Goal: Task Accomplishment & Management: Manage account settings

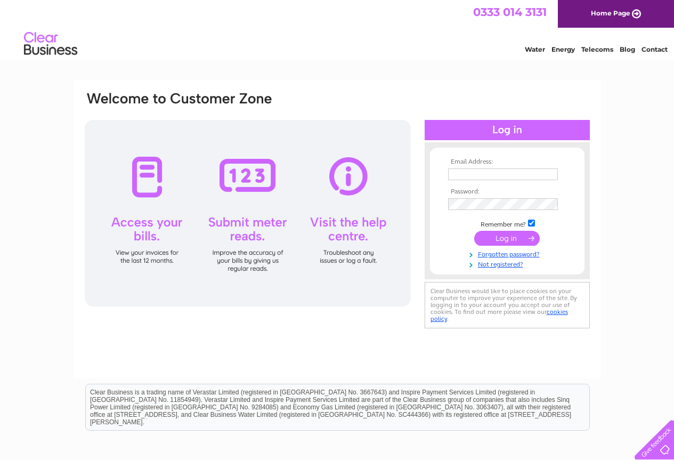
click at [497, 171] on input "text" at bounding box center [503, 174] width 110 height 12
type input "[EMAIL_ADDRESS][DOMAIN_NAME]"
click at [505, 234] on input "submit" at bounding box center [506, 238] width 65 height 15
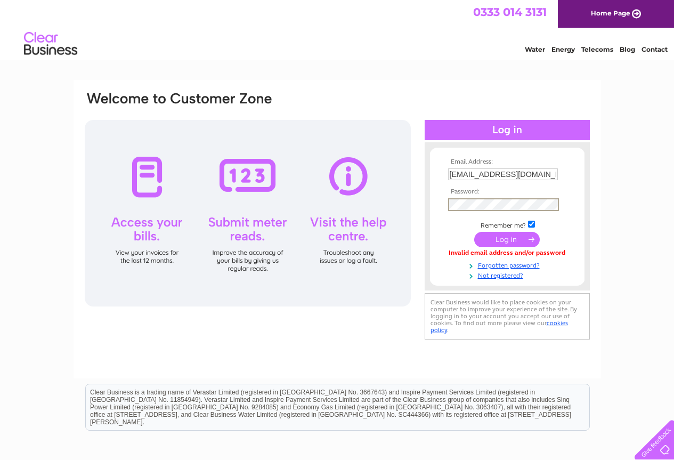
click at [474, 232] on input "submit" at bounding box center [506, 239] width 65 height 15
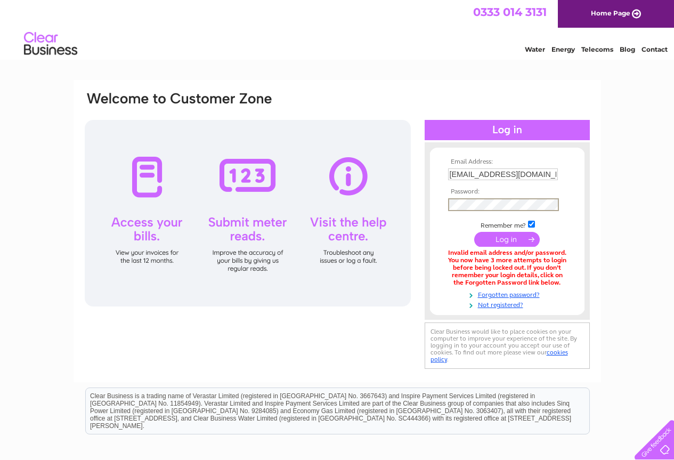
click at [474, 232] on input "submit" at bounding box center [506, 239] width 65 height 15
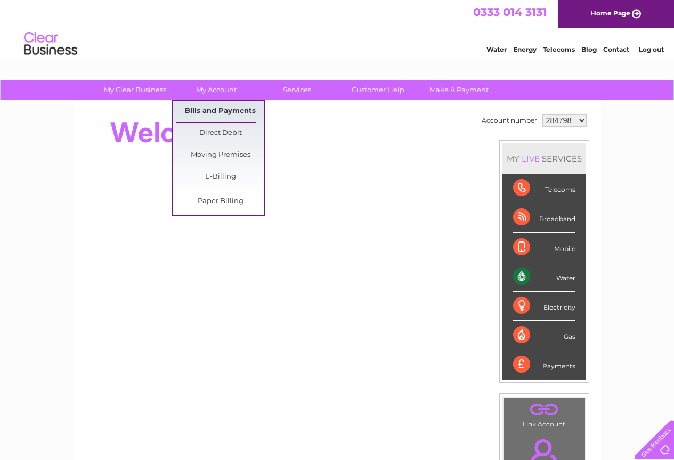
click at [219, 103] on link "Bills and Payments" at bounding box center [220, 111] width 88 height 21
click at [224, 107] on link "Bills and Payments" at bounding box center [220, 111] width 88 height 21
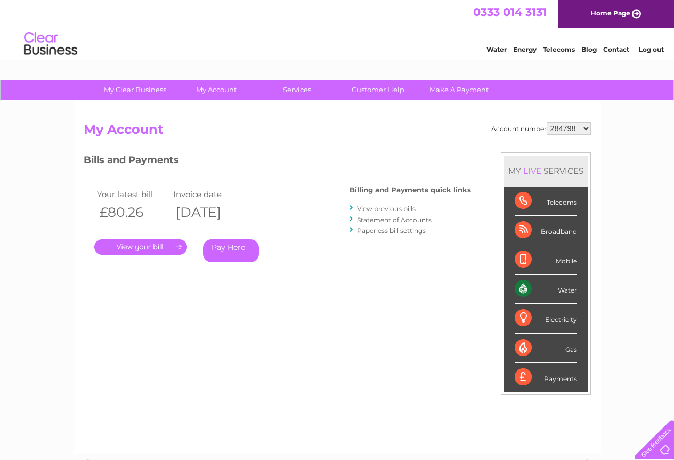
click at [150, 247] on link "." at bounding box center [140, 246] width 93 height 15
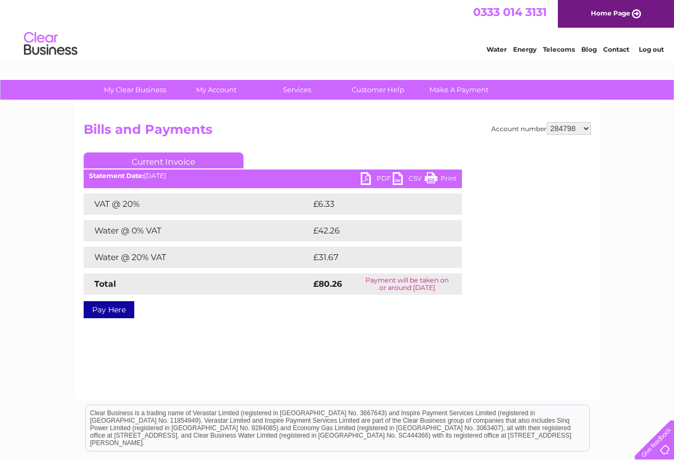
click at [447, 176] on link "Print" at bounding box center [440, 179] width 32 height 15
